Goal: Navigation & Orientation: Find specific page/section

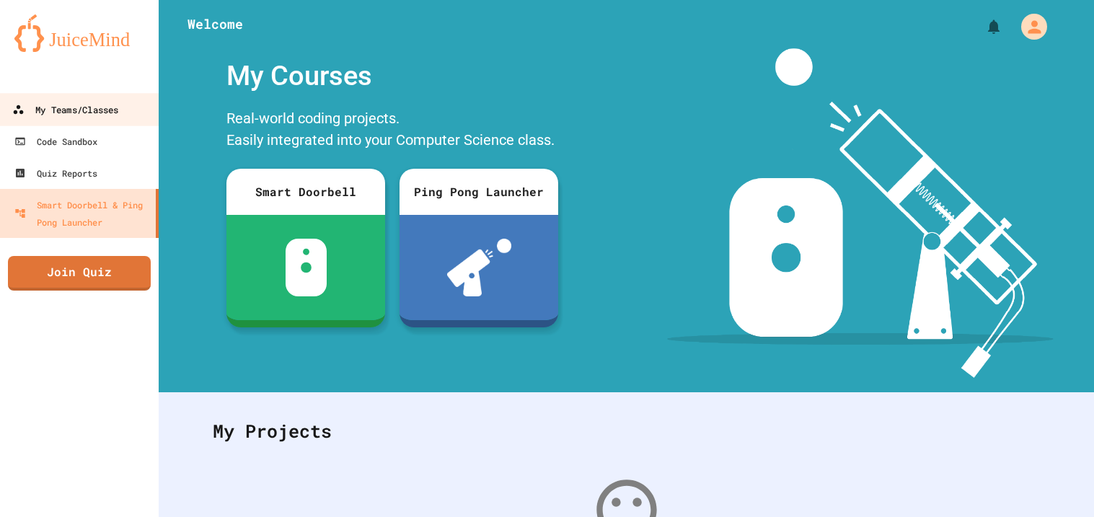
click at [115, 107] on div "My Teams/Classes" at bounding box center [65, 110] width 106 height 18
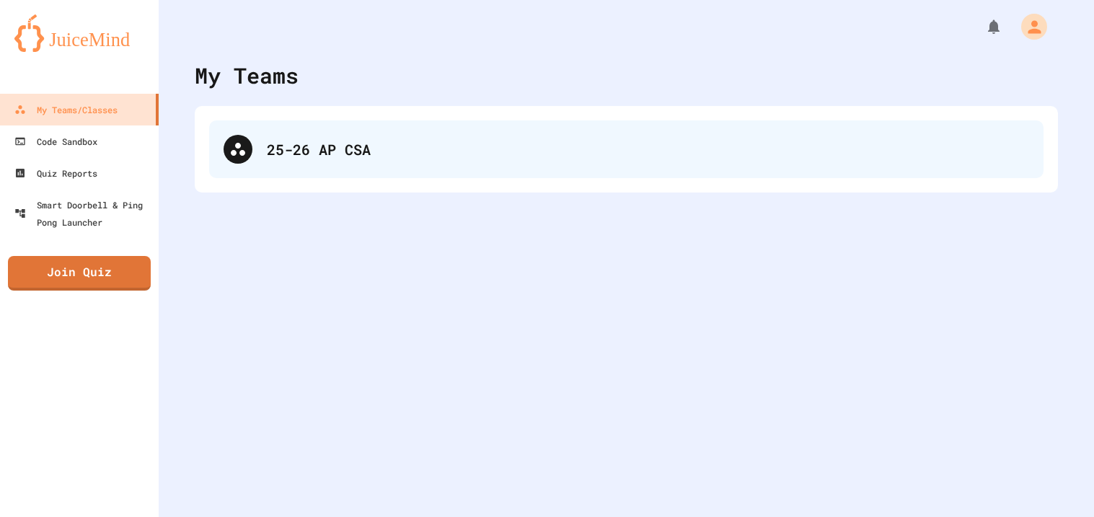
click at [402, 137] on div "25-26 AP CSA" at bounding box center [626, 149] width 834 height 58
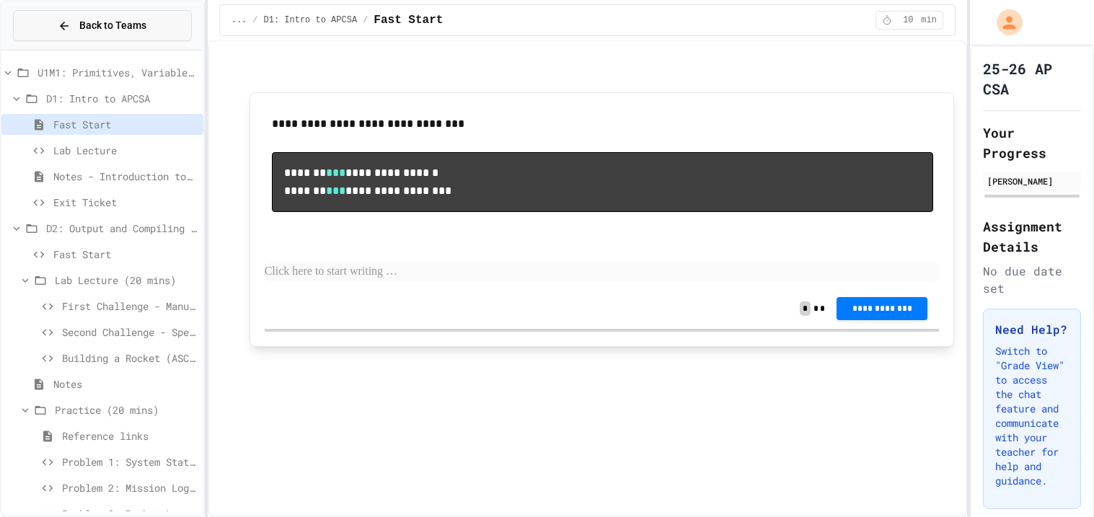
click at [84, 15] on button "Back to Teams" at bounding box center [102, 25] width 179 height 31
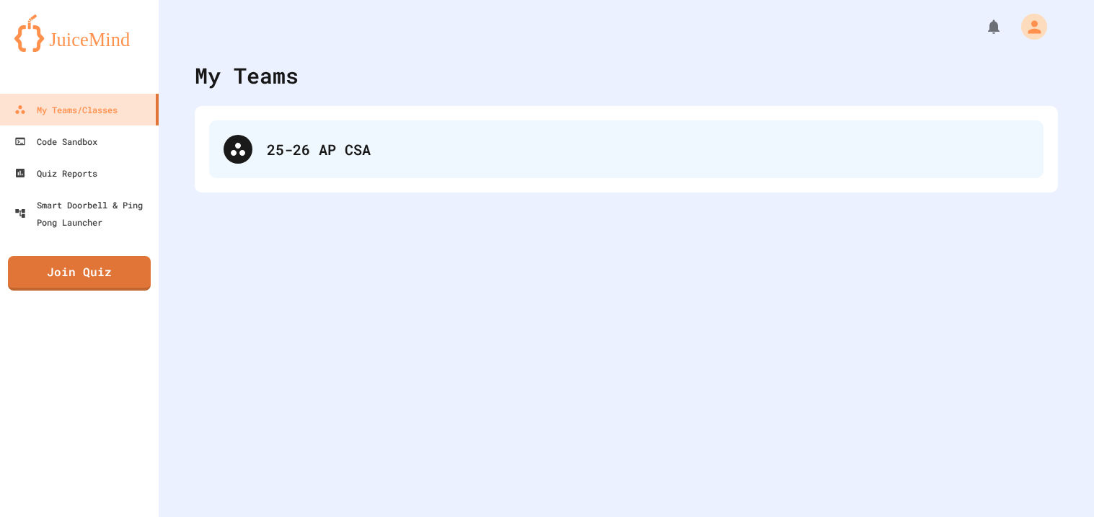
click at [279, 131] on div "25-26 AP CSA" at bounding box center [626, 149] width 834 height 58
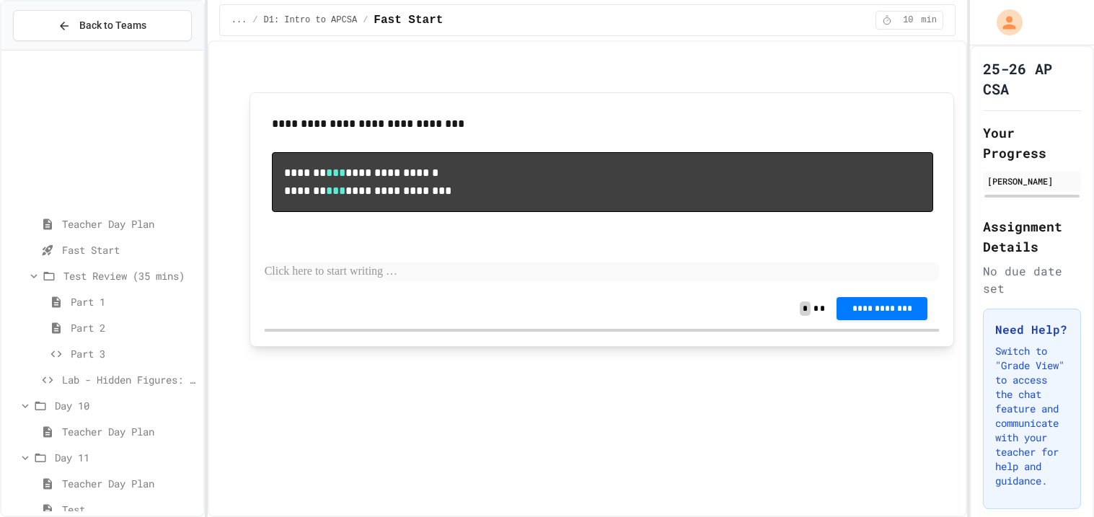
scroll to position [1918, 0]
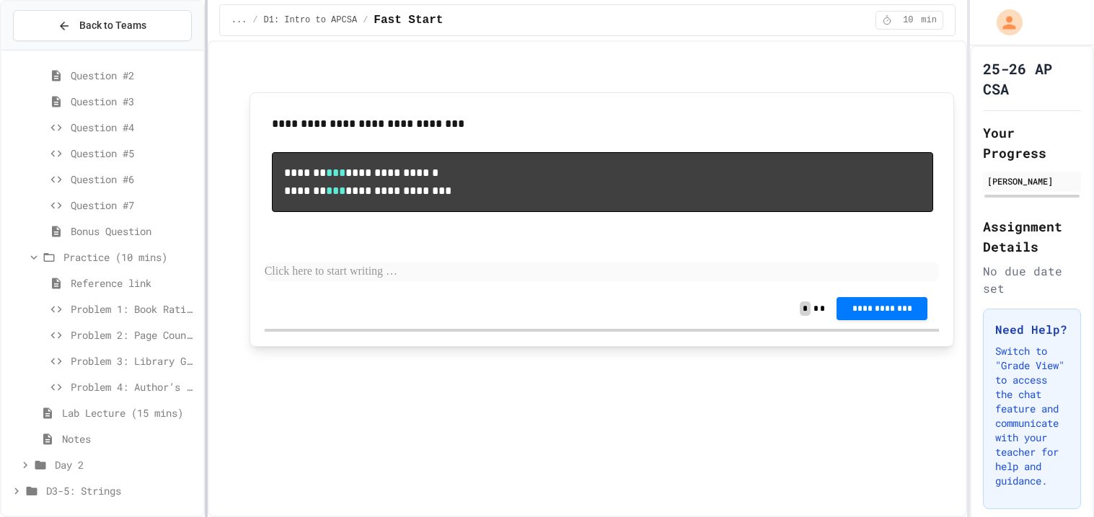
click at [206, 226] on div at bounding box center [206, 258] width 3 height 517
click at [221, 235] on div "**********" at bounding box center [587, 228] width 733 height 351
click at [14, 488] on icon at bounding box center [16, 491] width 13 height 13
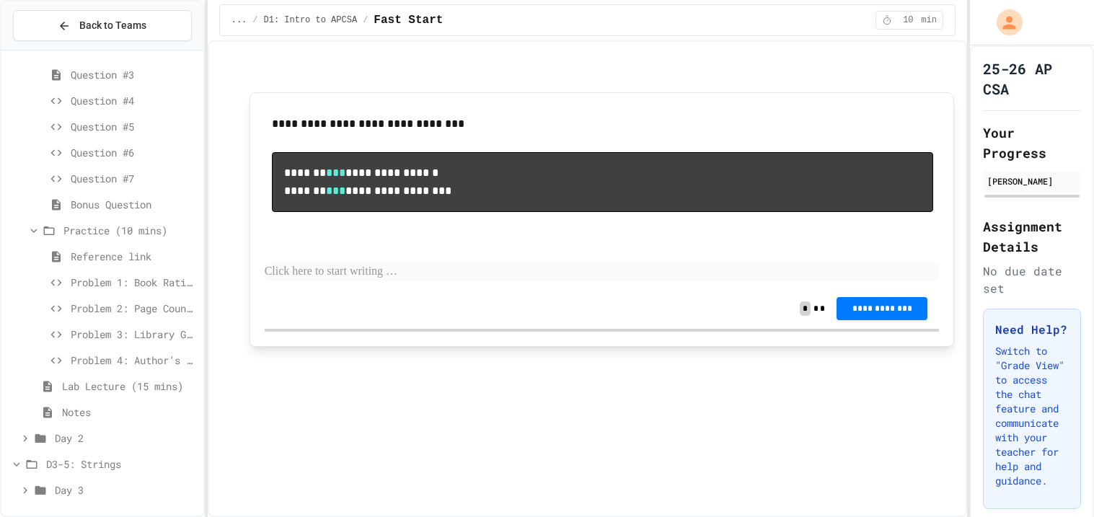
click at [22, 486] on icon at bounding box center [25, 490] width 13 height 13
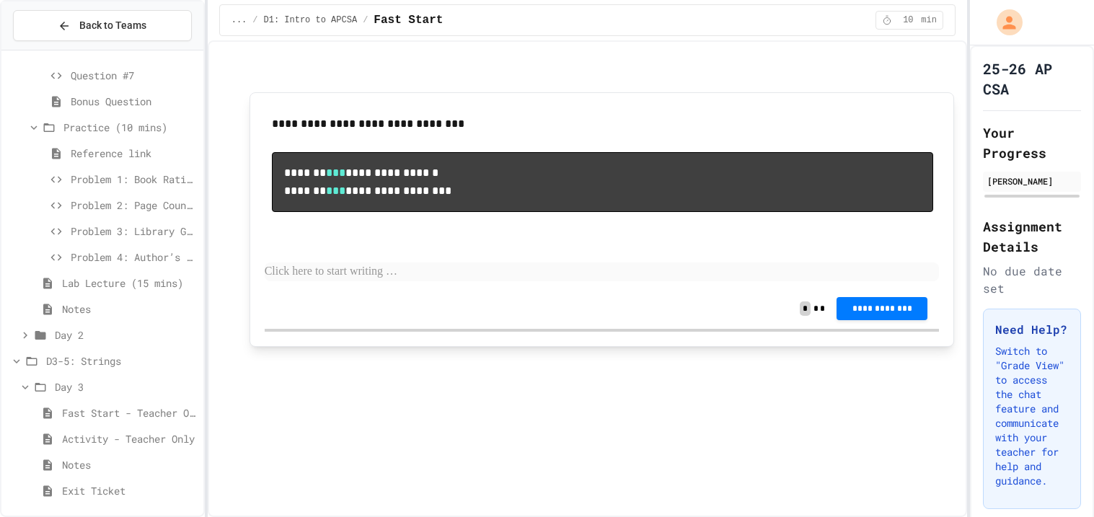
click at [102, 458] on span "Notes" at bounding box center [130, 464] width 136 height 15
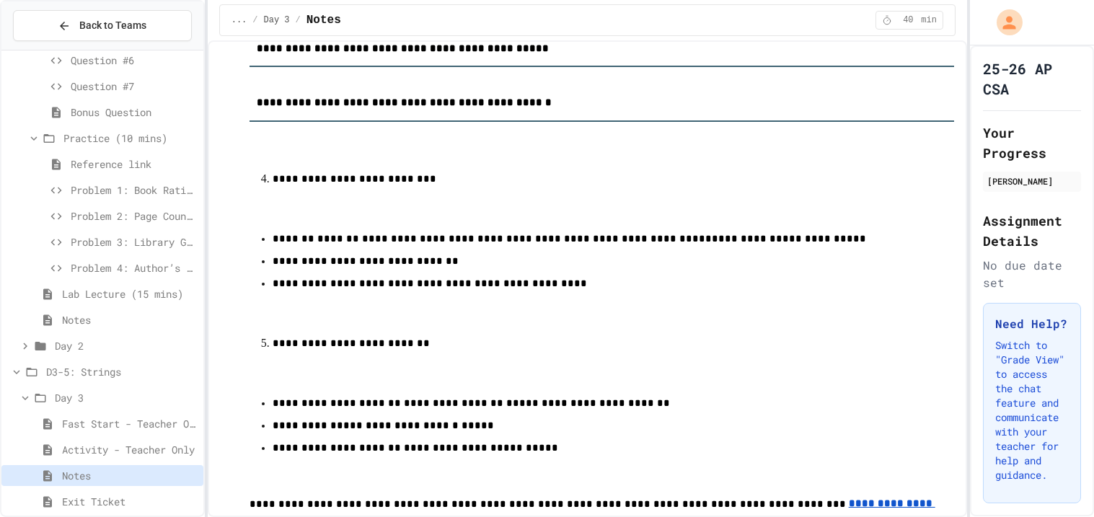
scroll to position [637, 0]
